Goal: Information Seeking & Learning: Learn about a topic

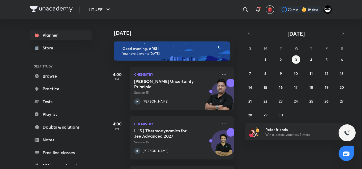
click at [359, 48] on div "IIT JEE ​ 70 min 19 days Planner Store SELF STUDY Browse Practice Tests Playlis…" at bounding box center [181, 84] width 362 height 169
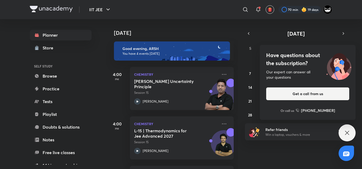
click at [289, 59] on h4 "Have questions about the subscription?" at bounding box center [307, 59] width 83 height 16
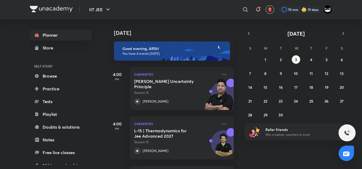
click at [284, 166] on div "[DATE] Good evening, ARSH You have 4 events [DATE] 4:00 PM Chemistry [PERSON_NA…" at bounding box center [233, 94] width 254 height 150
click at [177, 143] on p "Session 15" at bounding box center [175, 142] width 83 height 5
click at [290, 161] on div "[DATE] Good evening, ARSH You have 4 events [DATE] 4:00 PM Chemistry [PERSON_NA…" at bounding box center [233, 94] width 254 height 150
click at [303, 150] on div "[DATE] Good evening, ARSH You have 4 events [DATE] 4:00 PM Chemistry [PERSON_NA…" at bounding box center [233, 94] width 254 height 150
click at [289, 143] on div "[DATE] Good evening, ARSH You have 4 events [DATE] 4:00 PM Chemistry [PERSON_NA…" at bounding box center [233, 94] width 254 height 150
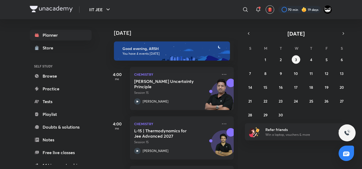
click at [181, 26] on div "[DATE]" at bounding box center [172, 27] width 132 height 17
